Goal: Task Accomplishment & Management: Manage account settings

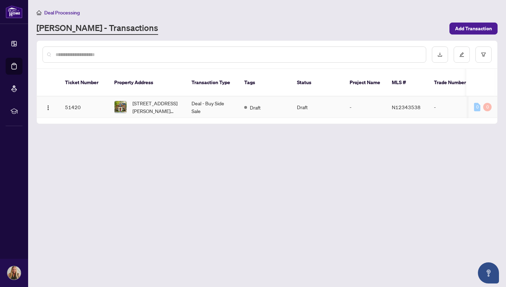
click at [73, 96] on td "51420" at bounding box center [83, 106] width 49 height 21
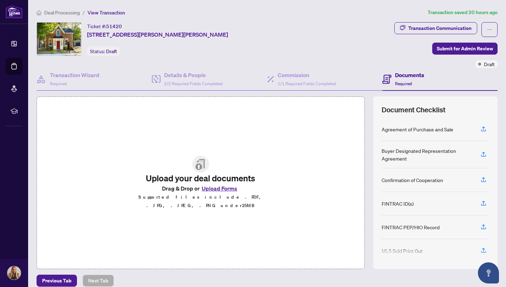
click at [484, 250] on div at bounding box center [436, 254] width 108 height 11
click at [482, 250] on div at bounding box center [436, 254] width 108 height 11
click at [417, 253] on div at bounding box center [436, 254] width 108 height 11
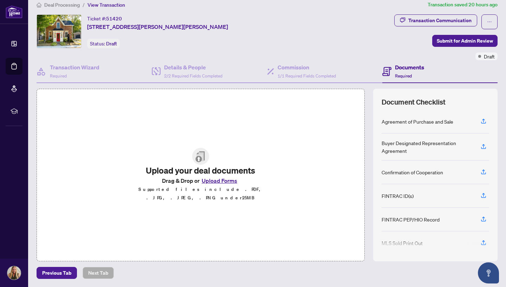
click at [398, 242] on div at bounding box center [436, 247] width 108 height 11
click at [221, 182] on button "Upload Forms" at bounding box center [220, 180] width 40 height 9
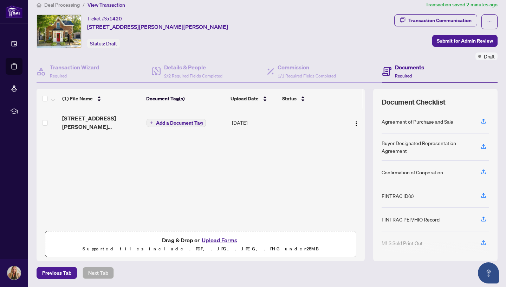
click at [218, 238] on button "Upload Forms" at bounding box center [220, 239] width 40 height 9
click at [223, 238] on button "Upload Forms" at bounding box center [220, 239] width 40 height 9
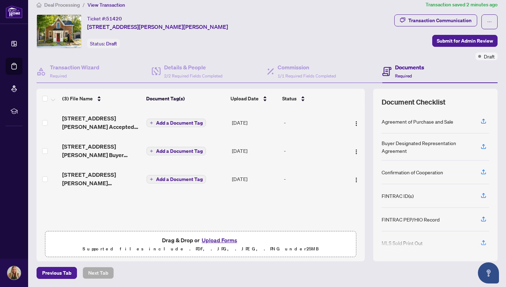
click at [151, 122] on icon "plus" at bounding box center [152, 123] width 4 height 4
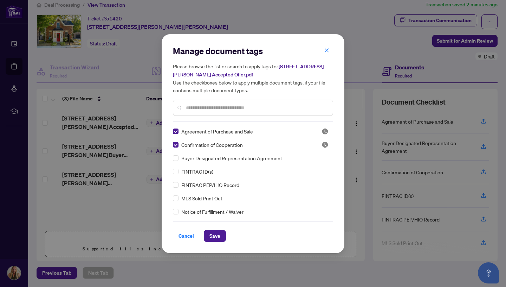
click at [297, 108] on input "text" at bounding box center [256, 108] width 141 height 8
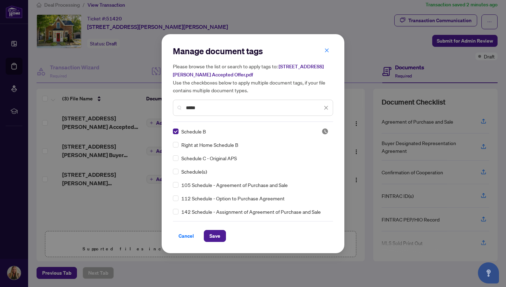
click at [290, 106] on input "*****" at bounding box center [254, 108] width 136 height 8
type input "*"
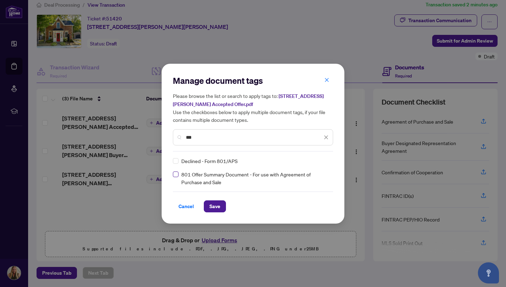
type input "***"
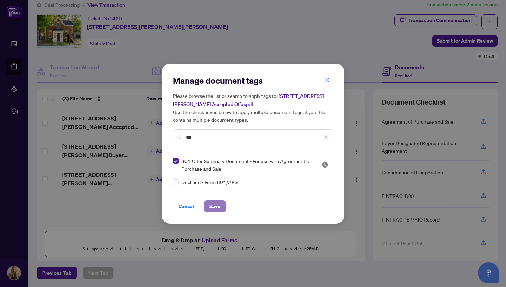
click at [217, 206] on span "Save" at bounding box center [215, 205] width 11 height 11
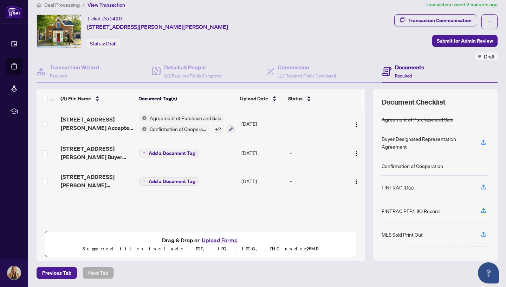
click at [144, 153] on icon "plus" at bounding box center [144, 153] width 4 height 4
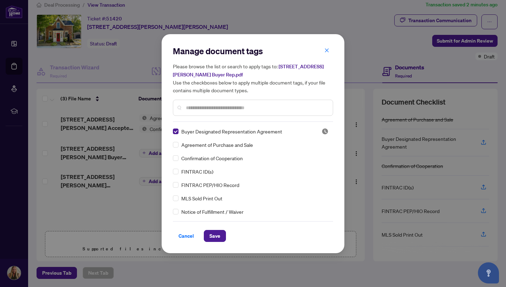
click at [201, 104] on input "text" at bounding box center [256, 108] width 141 height 8
type input "**********"
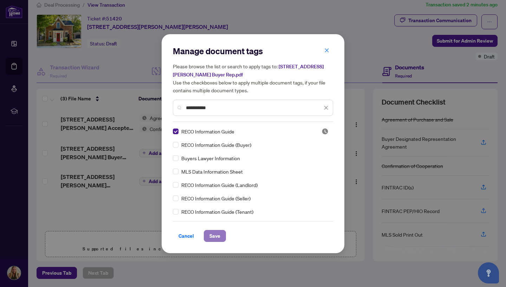
click at [216, 235] on span "Save" at bounding box center [215, 235] width 11 height 11
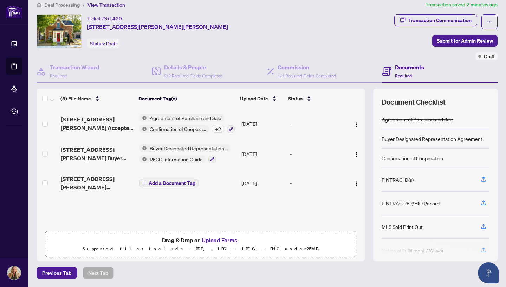
click at [143, 182] on icon "plus" at bounding box center [144, 183] width 4 height 4
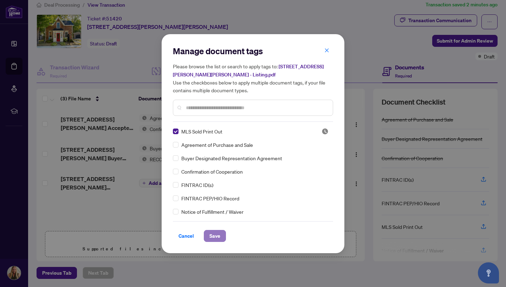
click at [215, 232] on span "Save" at bounding box center [215, 235] width 11 height 11
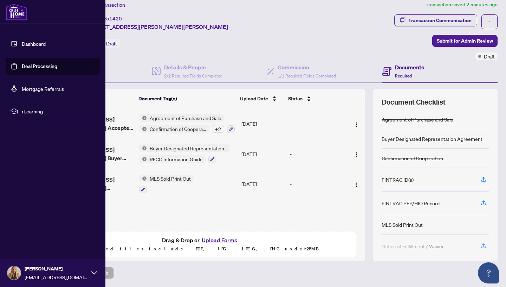
click at [21, 10] on img at bounding box center [17, 12] width 22 height 17
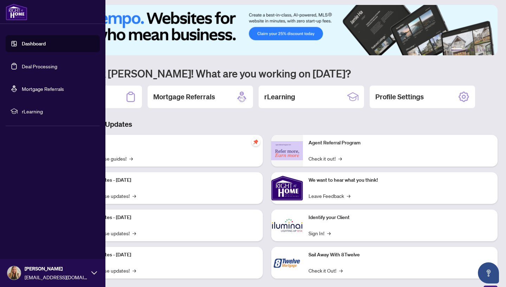
scroll to position [8, 0]
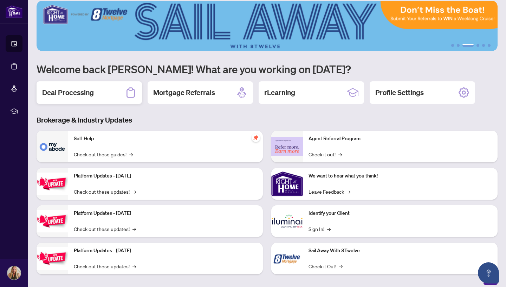
click at [90, 92] on h2 "Deal Processing" at bounding box center [68, 93] width 52 height 10
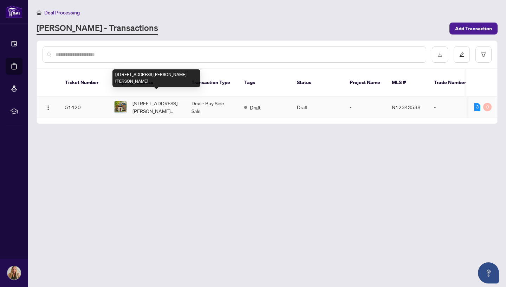
click at [138, 99] on span "[STREET_ADDRESS][PERSON_NAME][PERSON_NAME]" at bounding box center [157, 106] width 48 height 15
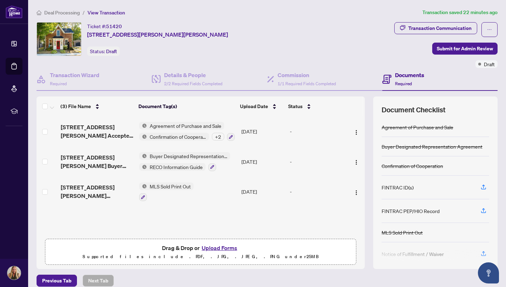
click at [219, 246] on button "Upload Forms" at bounding box center [220, 247] width 40 height 9
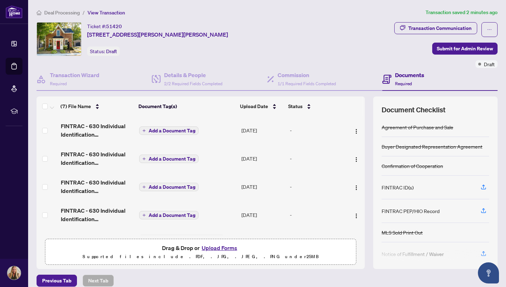
click at [175, 128] on span "Add a Document Tag" at bounding box center [172, 130] width 47 height 5
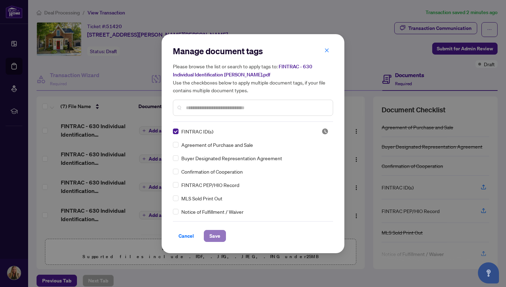
click at [215, 236] on span "Save" at bounding box center [215, 235] width 11 height 11
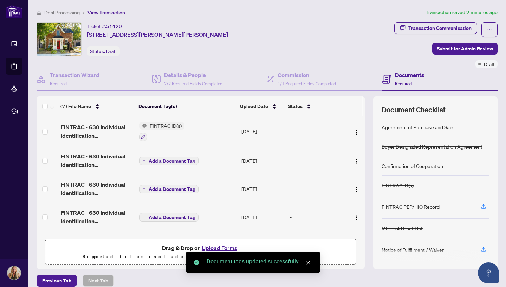
click at [155, 160] on span "Add a Document Tag" at bounding box center [172, 160] width 47 height 5
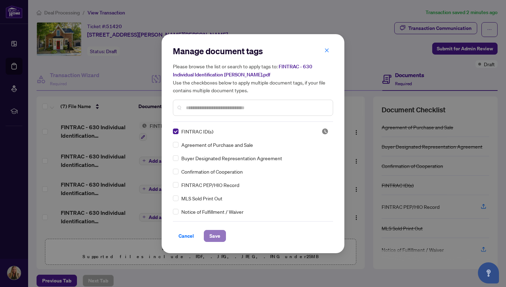
click at [215, 235] on span "Save" at bounding box center [215, 235] width 11 height 11
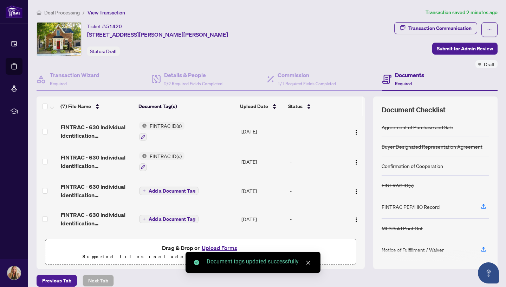
click at [149, 188] on span "Add a Document Tag" at bounding box center [172, 190] width 47 height 5
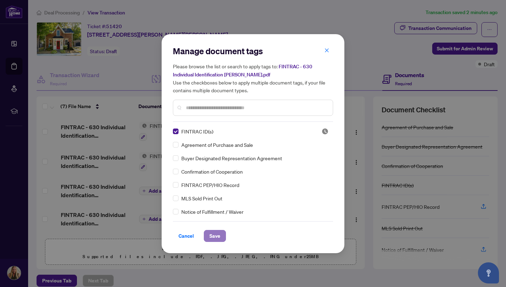
click at [217, 238] on span "Save" at bounding box center [215, 235] width 11 height 11
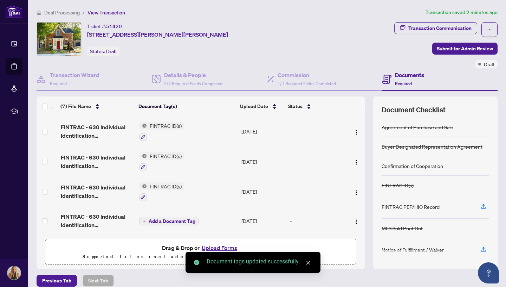
click at [145, 220] on button "Add a Document Tag" at bounding box center [168, 221] width 59 height 8
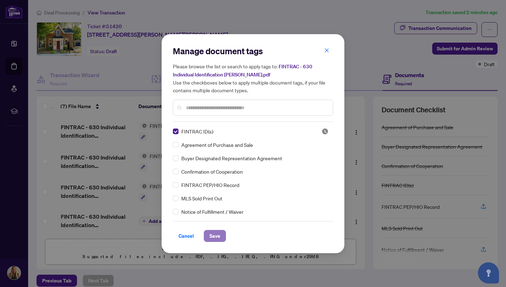
click at [216, 237] on span "Save" at bounding box center [215, 235] width 11 height 11
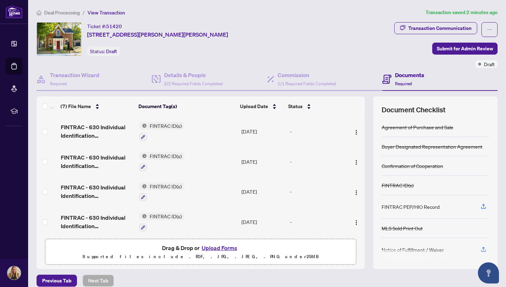
drag, startPoint x: 494, startPoint y: 182, endPoint x: 502, endPoint y: 188, distance: 10.1
click at [502, 188] on main "Deal Processing / View Transaction Transaction saved 2 minutes ago Ticket #: 51…" at bounding box center [267, 143] width 478 height 287
click at [492, 181] on div "Document Checklist Agreement of Purchase and Sale Buyer Designated Representati…" at bounding box center [435, 182] width 124 height 172
